Goal: Task Accomplishment & Management: Manage account settings

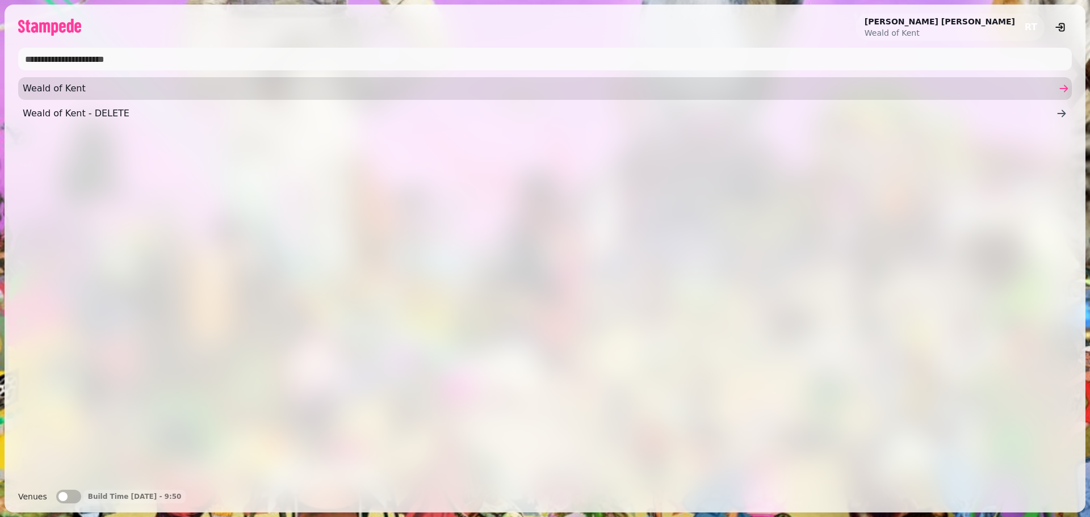
click at [79, 81] on link "Weald of Kent" at bounding box center [545, 88] width 1054 height 23
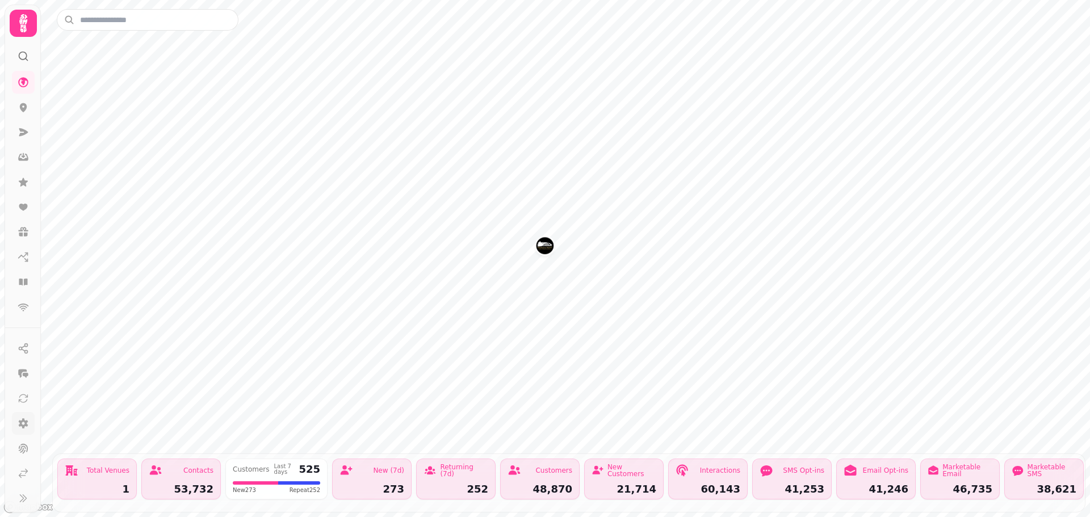
click at [23, 432] on link at bounding box center [23, 423] width 23 height 23
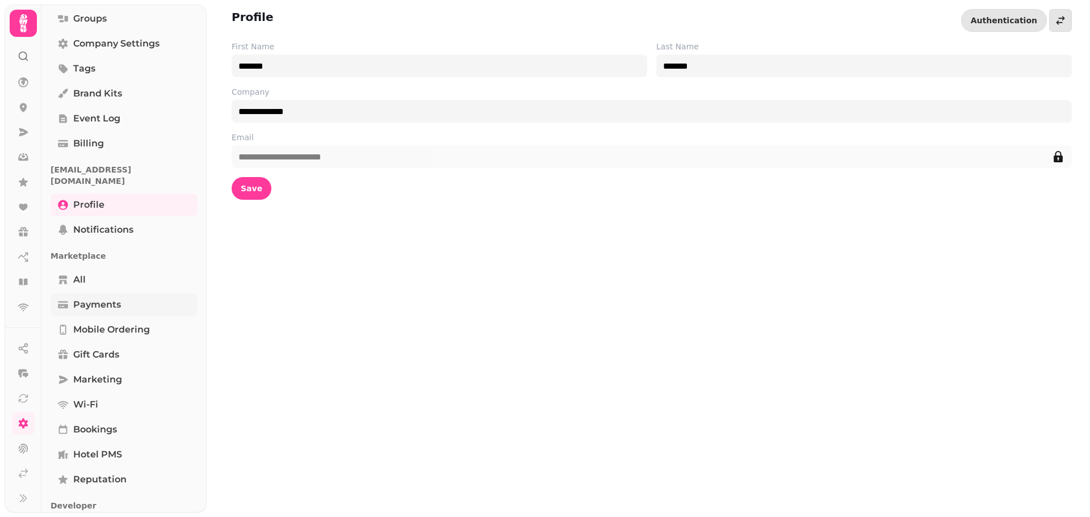
scroll to position [164, 0]
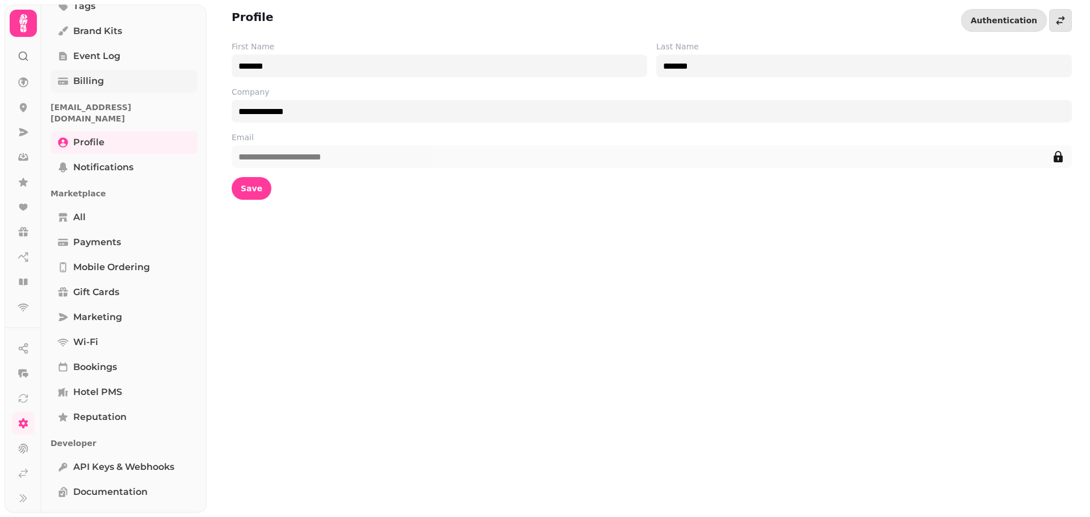
click at [87, 85] on span "Billing" at bounding box center [88, 81] width 31 height 14
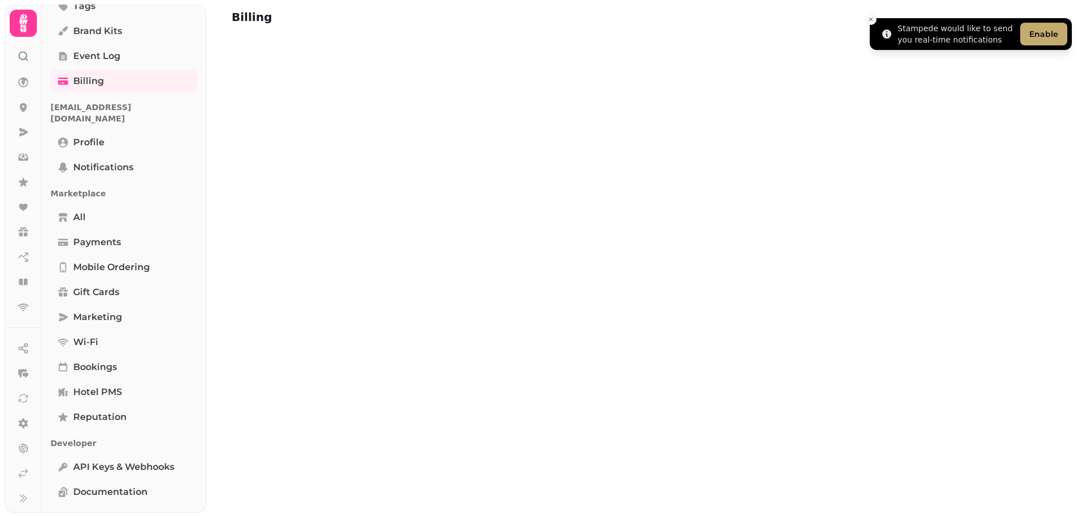
click at [1053, 38] on button "Enable" at bounding box center [1043, 34] width 47 height 23
click at [874, 22] on icon "Close toast" at bounding box center [871, 19] width 7 height 7
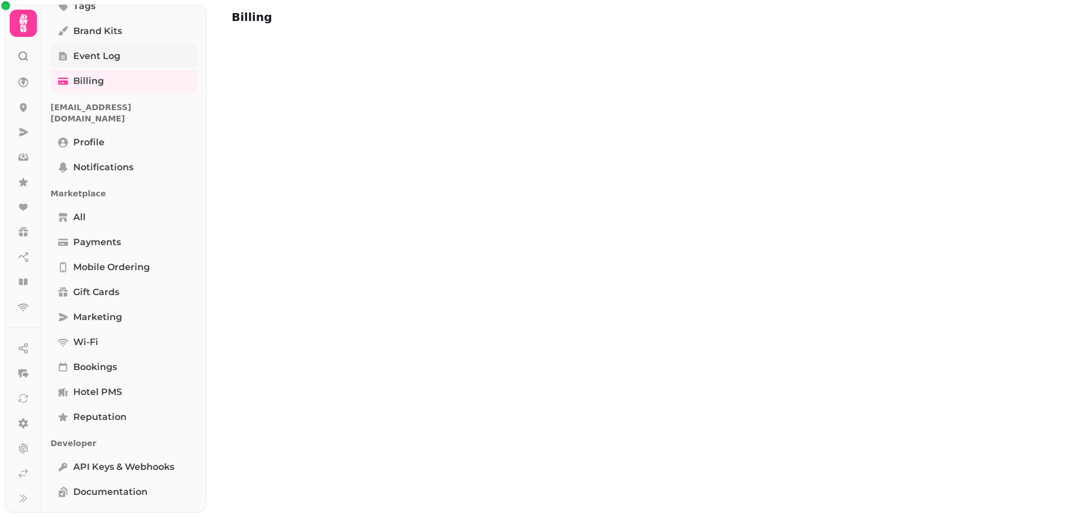
click at [91, 61] on span "Event log" at bounding box center [96, 56] width 47 height 14
click at [90, 82] on span "Billing" at bounding box center [88, 81] width 31 height 14
click at [94, 237] on span "Payments" at bounding box center [97, 243] width 48 height 14
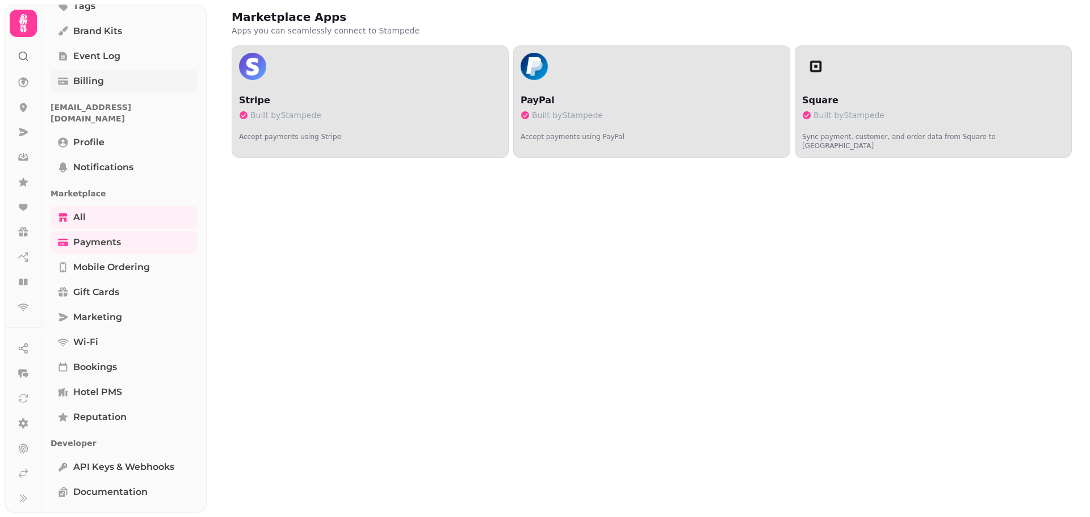
click at [87, 78] on span "Billing" at bounding box center [88, 81] width 31 height 14
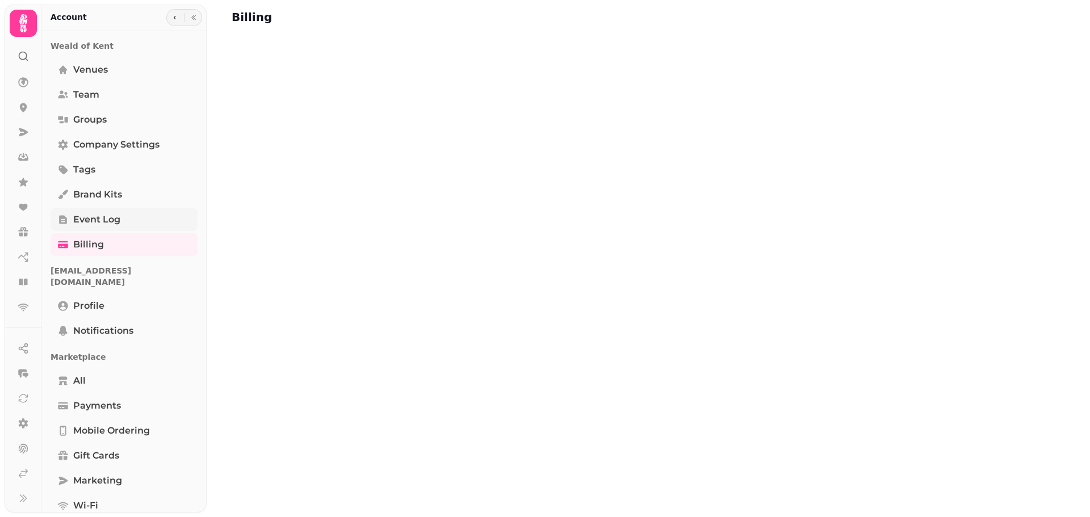
click at [94, 215] on span "Event log" at bounding box center [96, 220] width 47 height 14
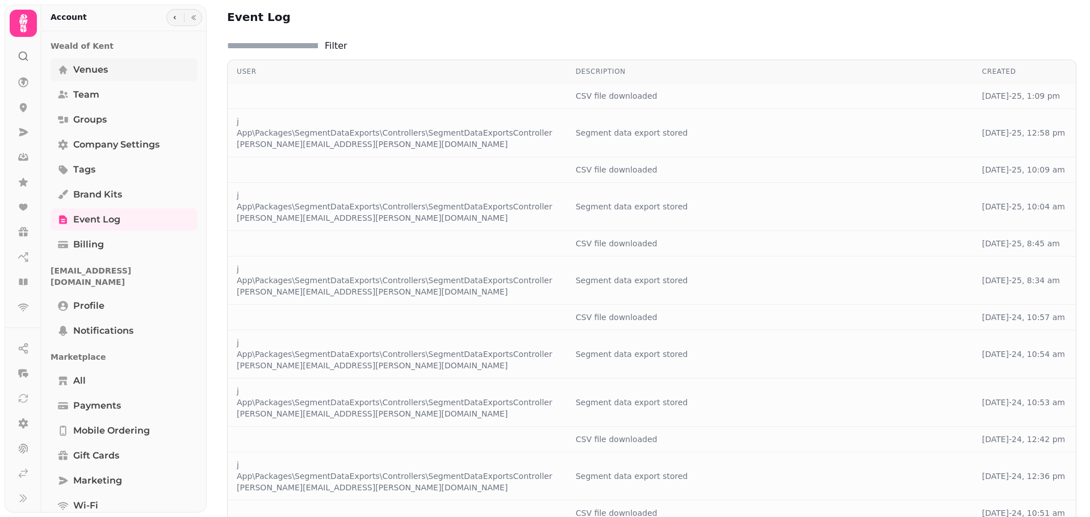
click at [98, 73] on span "Venues" at bounding box center [90, 70] width 35 height 14
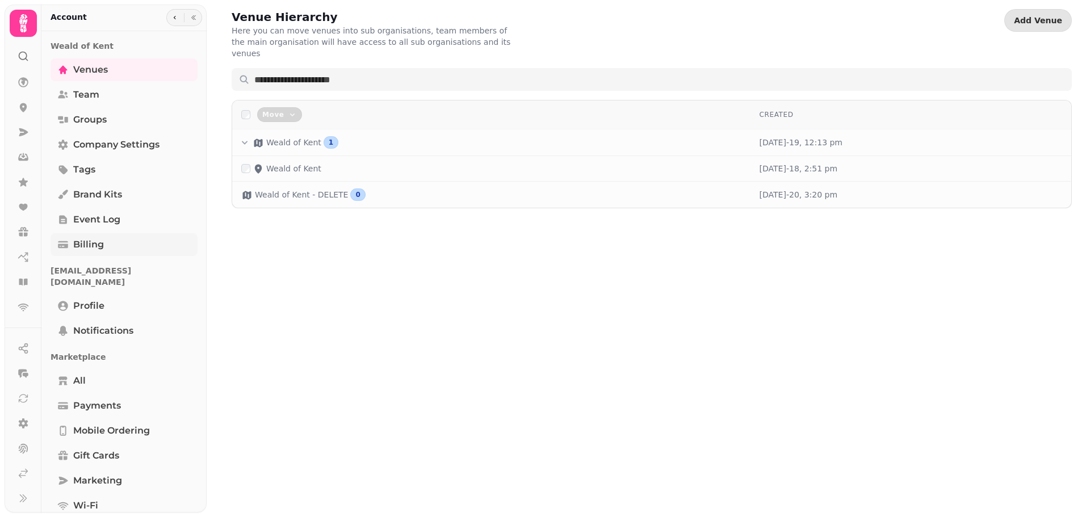
click at [85, 241] on span "Billing" at bounding box center [88, 245] width 31 height 14
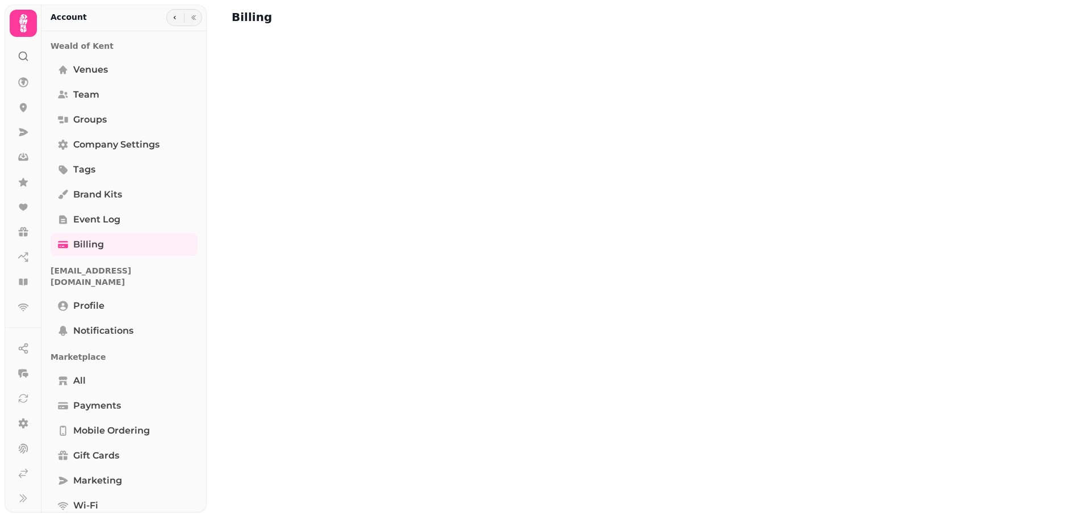
click at [24, 61] on icon at bounding box center [23, 56] width 11 height 11
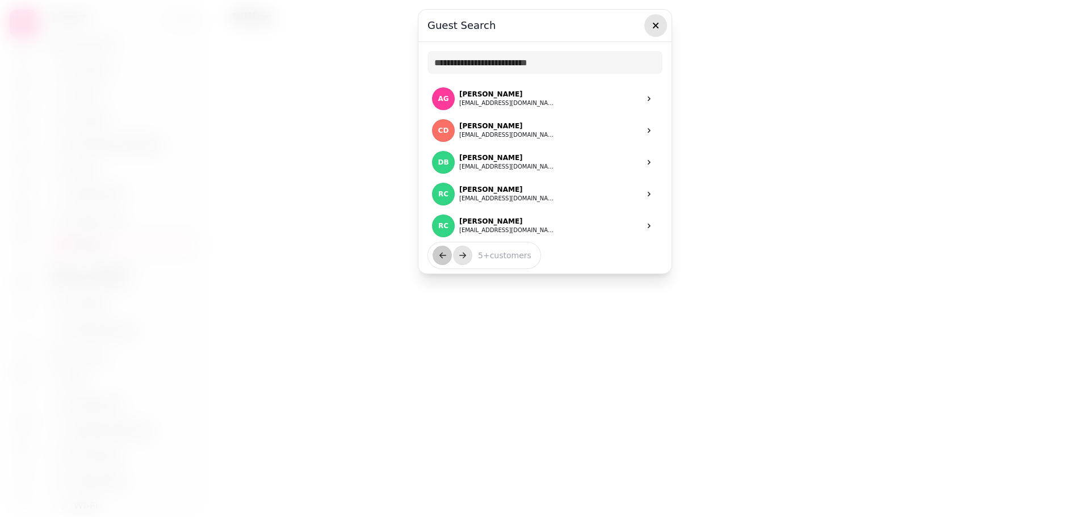
click at [660, 26] on icon "button" at bounding box center [655, 25] width 11 height 11
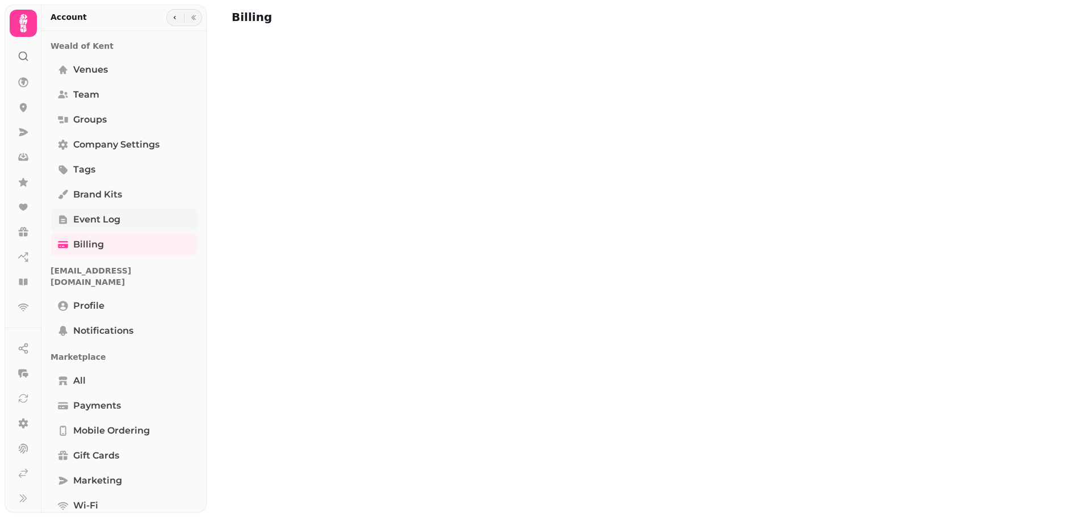
click at [95, 212] on link "Event log" at bounding box center [124, 219] width 147 height 23
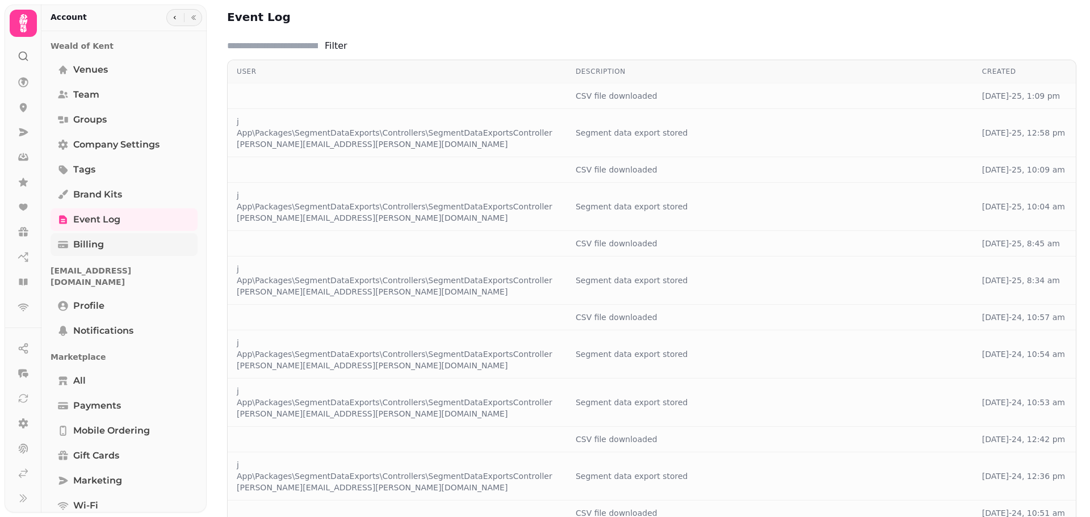
click at [96, 240] on span "Billing" at bounding box center [88, 245] width 31 height 14
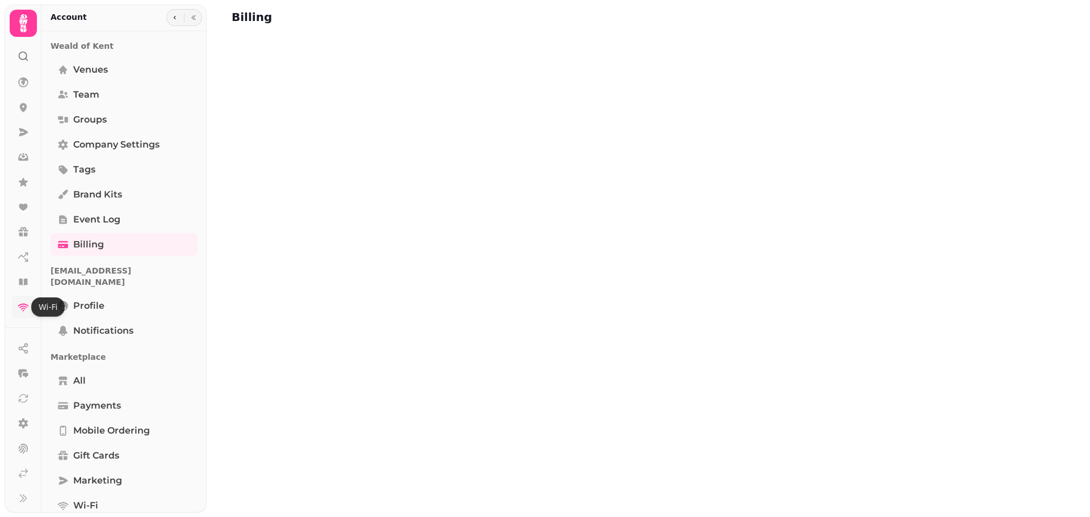
click at [19, 312] on icon at bounding box center [23, 307] width 11 height 11
